Goal: Navigation & Orientation: Find specific page/section

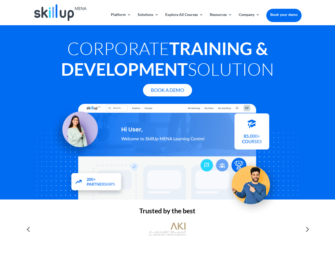
click at [168, 127] on div at bounding box center [167, 152] width 268 height 96
click at [148, 19] on link "Solutions" at bounding box center [148, 19] width 21 height 12
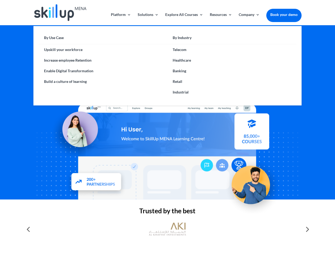
click at [184, 19] on link "Explore All Courses" at bounding box center [184, 19] width 38 height 12
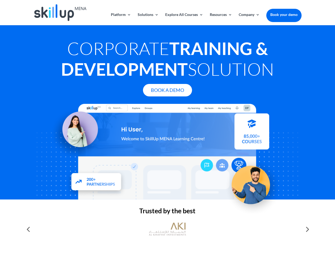
click at [221, 19] on link "Resources" at bounding box center [221, 19] width 22 height 12
click at [249, 19] on link "Company" at bounding box center [249, 19] width 21 height 12
click at [168, 229] on img at bounding box center [167, 229] width 37 height 19
